Goal: Information Seeking & Learning: Learn about a topic

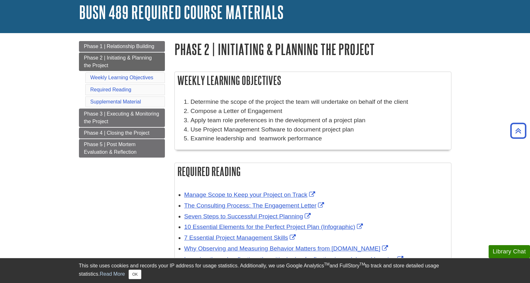
scroll to position [32, 0]
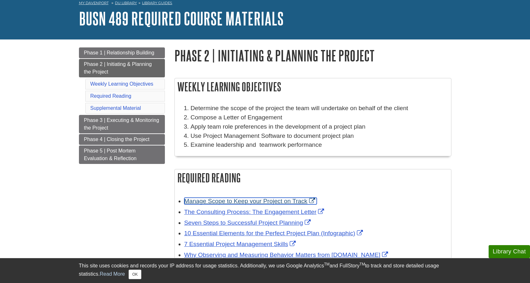
click at [260, 200] on link "Manage Scope to Keep your Project on Track" at bounding box center [250, 201] width 132 height 7
click at [228, 198] on link "Manage Scope to Keep your Project on Track" at bounding box center [250, 201] width 132 height 7
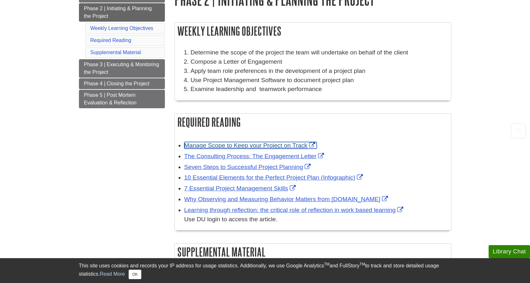
scroll to position [95, 0]
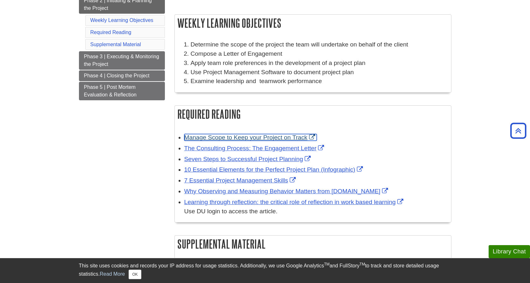
click at [246, 138] on link "Manage Scope to Keep your Project on Track" at bounding box center [250, 137] width 132 height 7
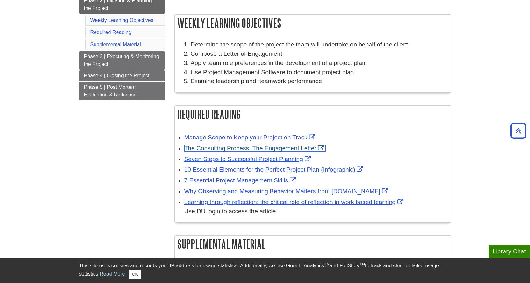
click at [280, 150] on link "The Consulting Process: The Engagement Letter" at bounding box center [255, 148] width 142 height 7
click at [233, 150] on link "The Consulting Process: The Engagement Letter" at bounding box center [255, 148] width 142 height 7
click at [232, 147] on link "The Consulting Process: The Engagement Letter" at bounding box center [255, 148] width 142 height 7
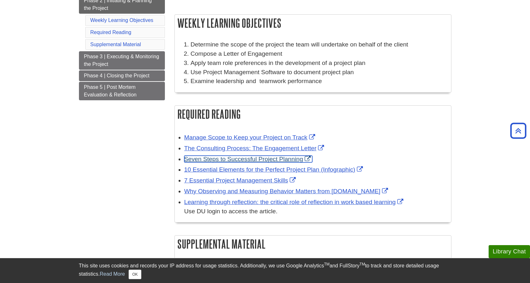
click at [248, 160] on link "Seven Steps to Successful Project Planning" at bounding box center [248, 159] width 128 height 7
click at [216, 157] on link "Seven Steps to Successful Project Planning" at bounding box center [248, 159] width 128 height 7
click at [227, 159] on link "Seven Steps to Successful Project Planning" at bounding box center [248, 159] width 128 height 7
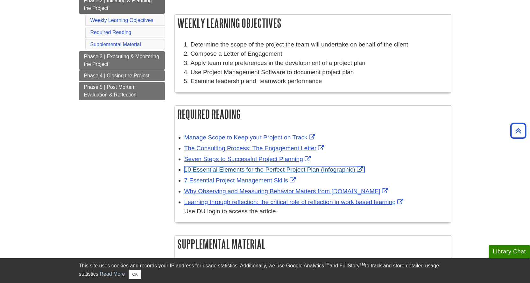
click at [225, 170] on link "10 Essential Elements for the Perfect Project Plan (Infographic)" at bounding box center [274, 169] width 180 height 7
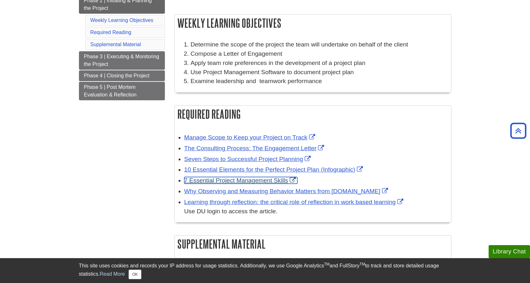
click at [234, 181] on link "7 Essential Project Management Skills" at bounding box center [240, 180] width 113 height 7
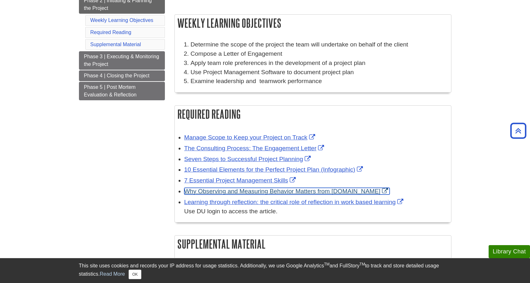
click at [214, 188] on link "Why Observing and Measuring Behavior Matters from [DOMAIN_NAME]" at bounding box center [286, 191] width 205 height 7
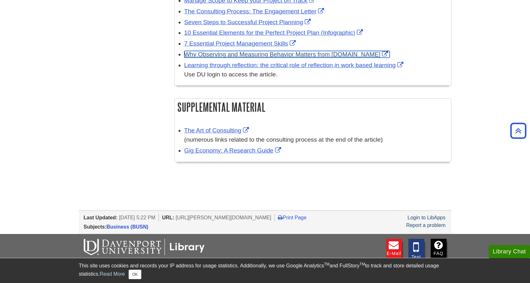
scroll to position [254, 0]
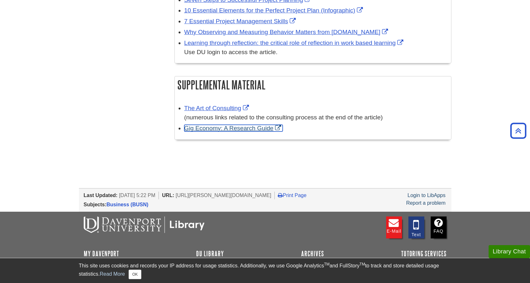
click at [232, 130] on link "Gig Economy: A Research Guide" at bounding box center [233, 128] width 99 height 7
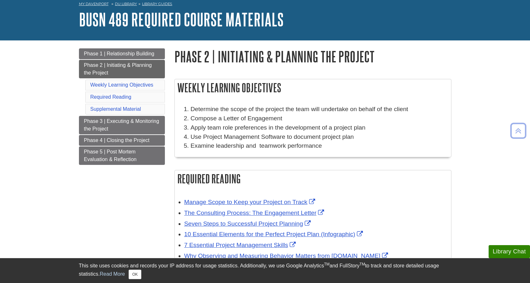
scroll to position [0, 0]
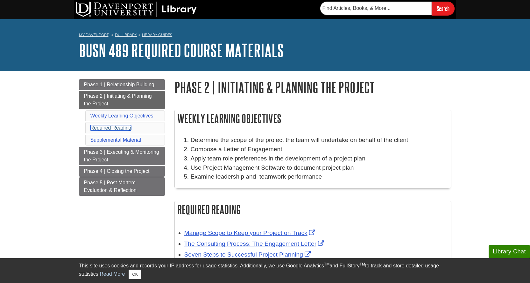
click at [125, 125] on link "Required Reading" at bounding box center [110, 127] width 41 height 5
